Goal: Participate in discussion: Engage in conversation with other users on a specific topic

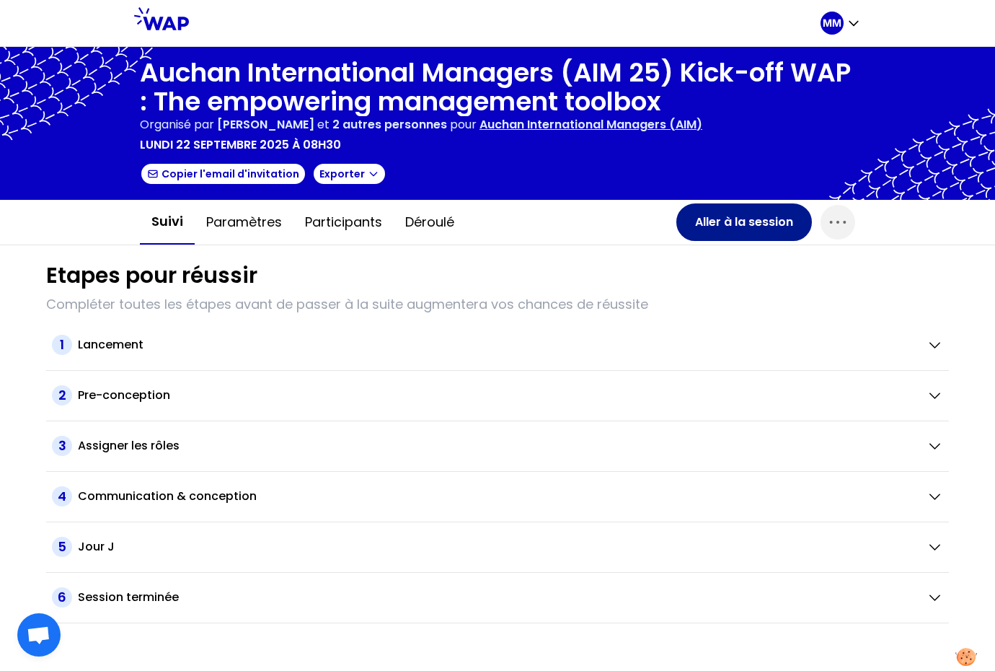
click at [751, 227] on button "Aller à la session" at bounding box center [745, 222] width 136 height 38
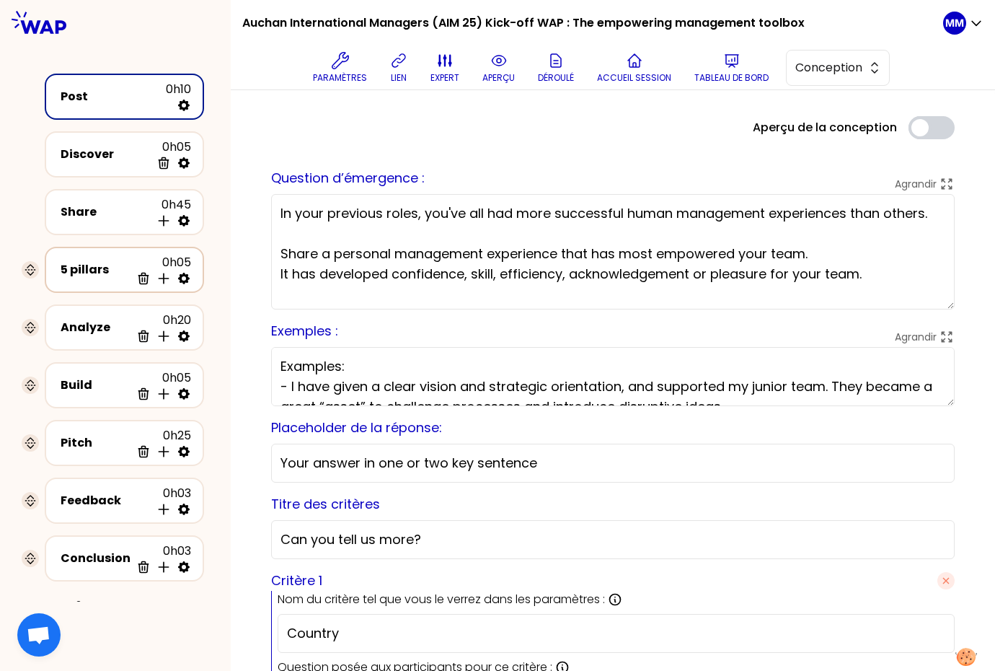
click at [81, 273] on div "5 pillars" at bounding box center [96, 269] width 70 height 17
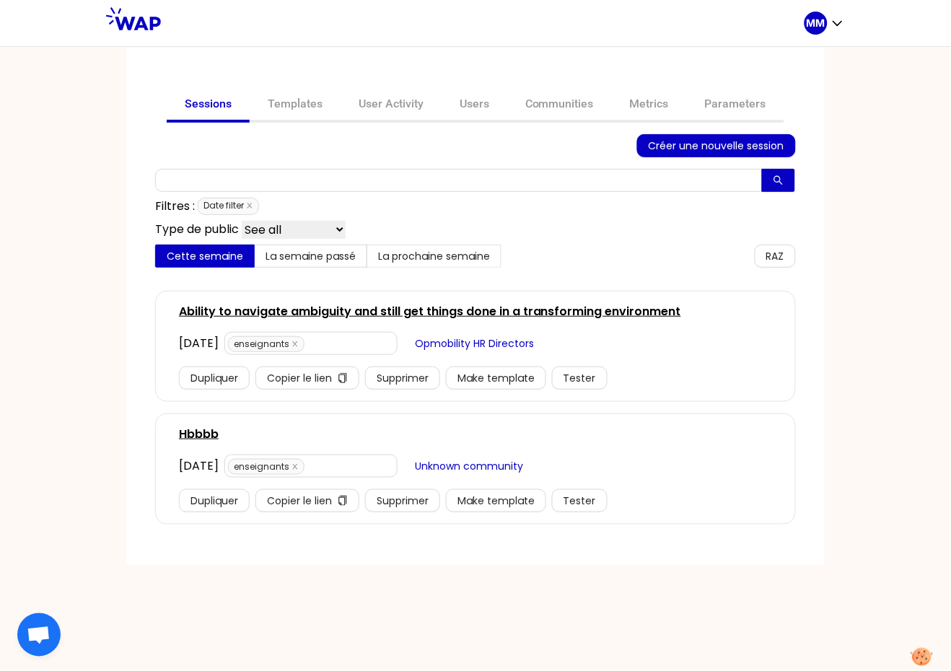
click at [305, 309] on link "Ability to navigate ambiguity and still get things done in a transforming envir…" at bounding box center [430, 311] width 502 height 17
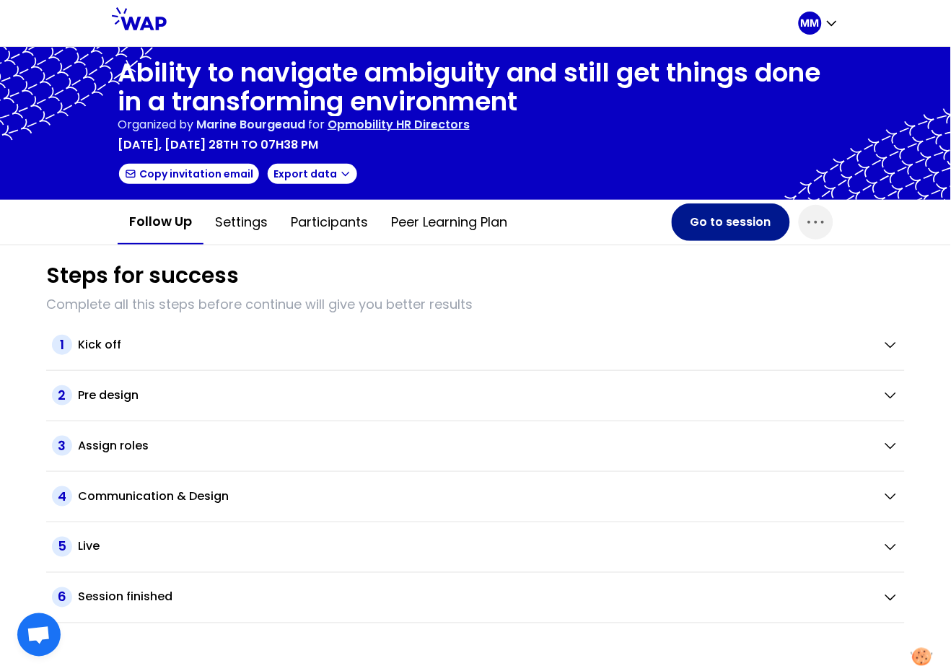
click at [720, 223] on button "Go to session" at bounding box center [731, 222] width 118 height 38
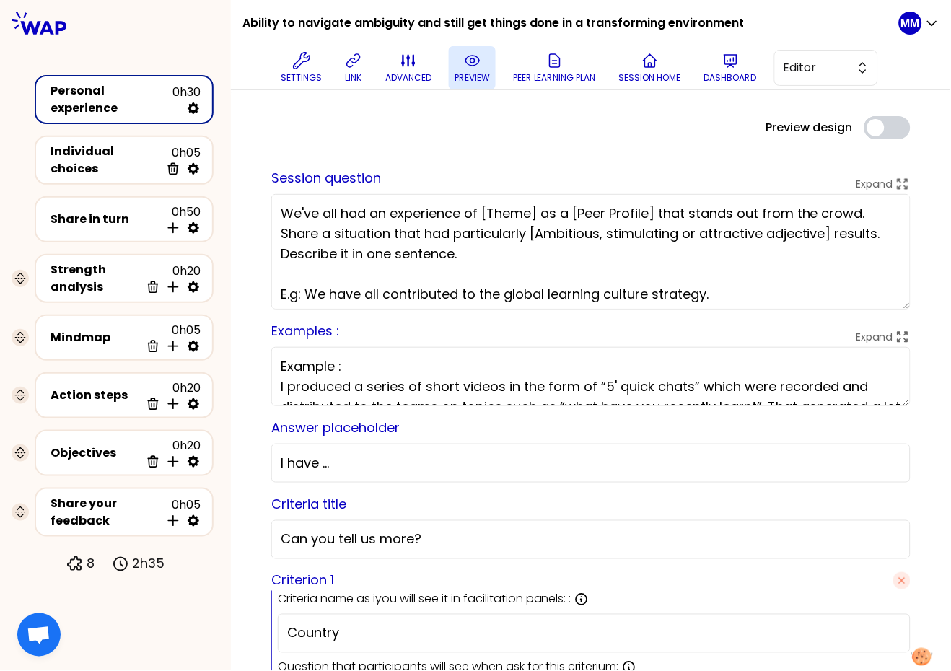
click at [472, 79] on p "preview" at bounding box center [471, 78] width 35 height 12
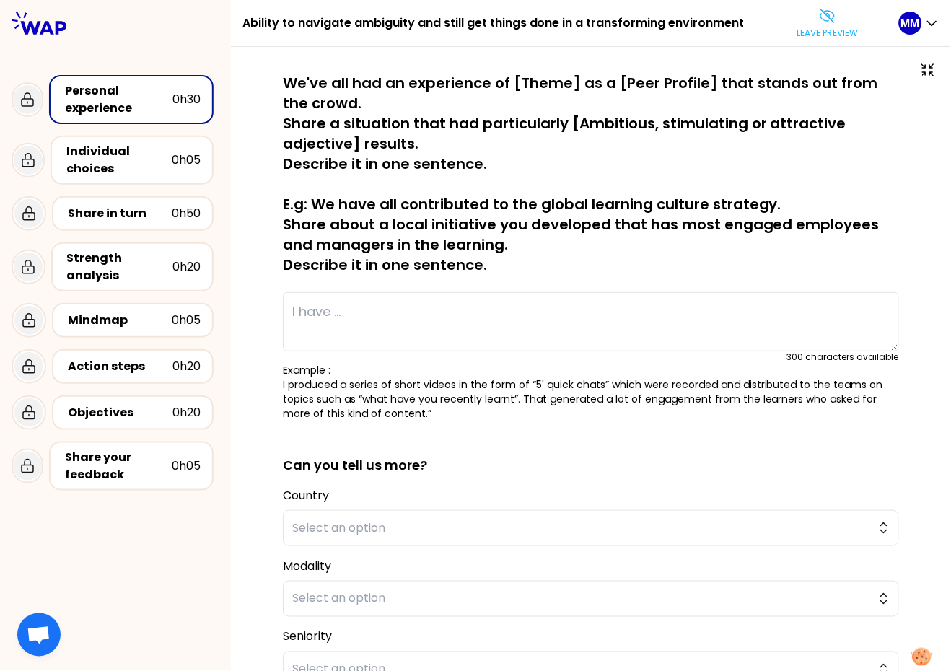
click at [431, 317] on textarea at bounding box center [591, 321] width 616 height 59
paste textarea "J’ai délégué à un collaborateur le rôle de Référent pro. [PERSON_NAME] ai parta…"
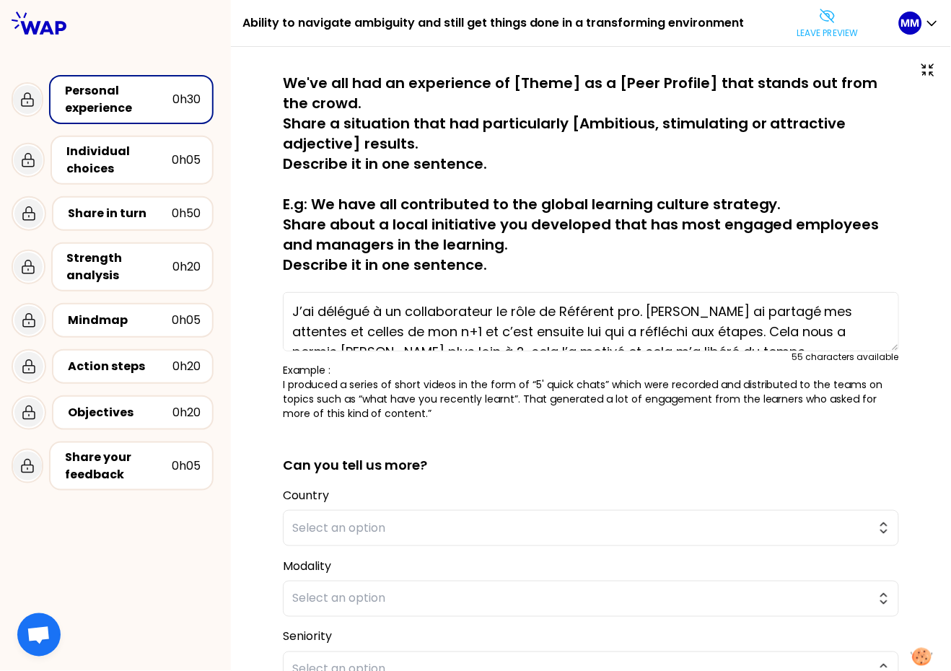
scroll to position [10, 0]
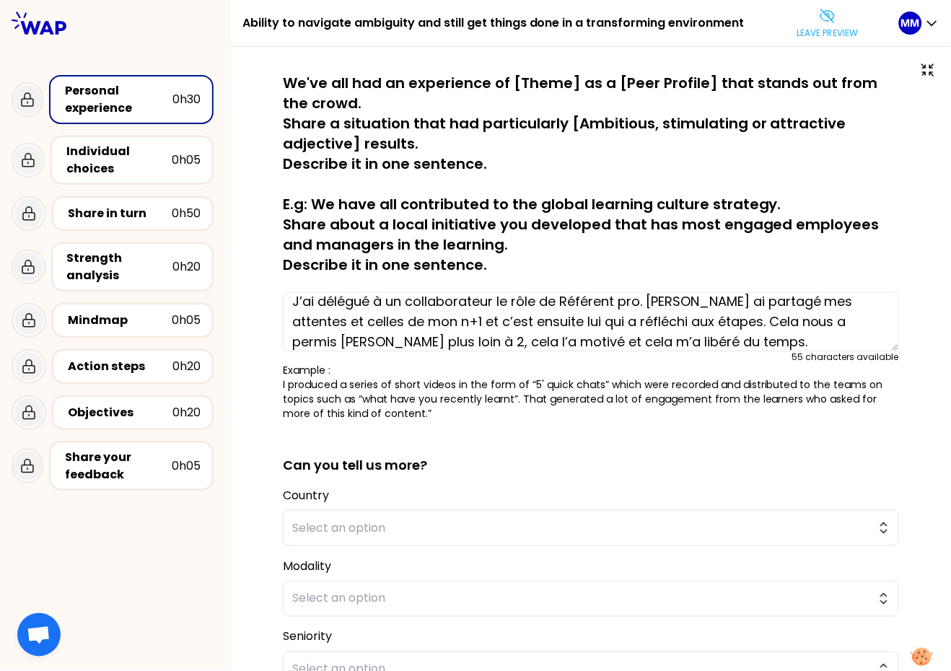
type textarea "J’ai délégué à un collaborateur le rôle de Référent pro. [PERSON_NAME] ai parta…"
